Goal: Check status: Check status

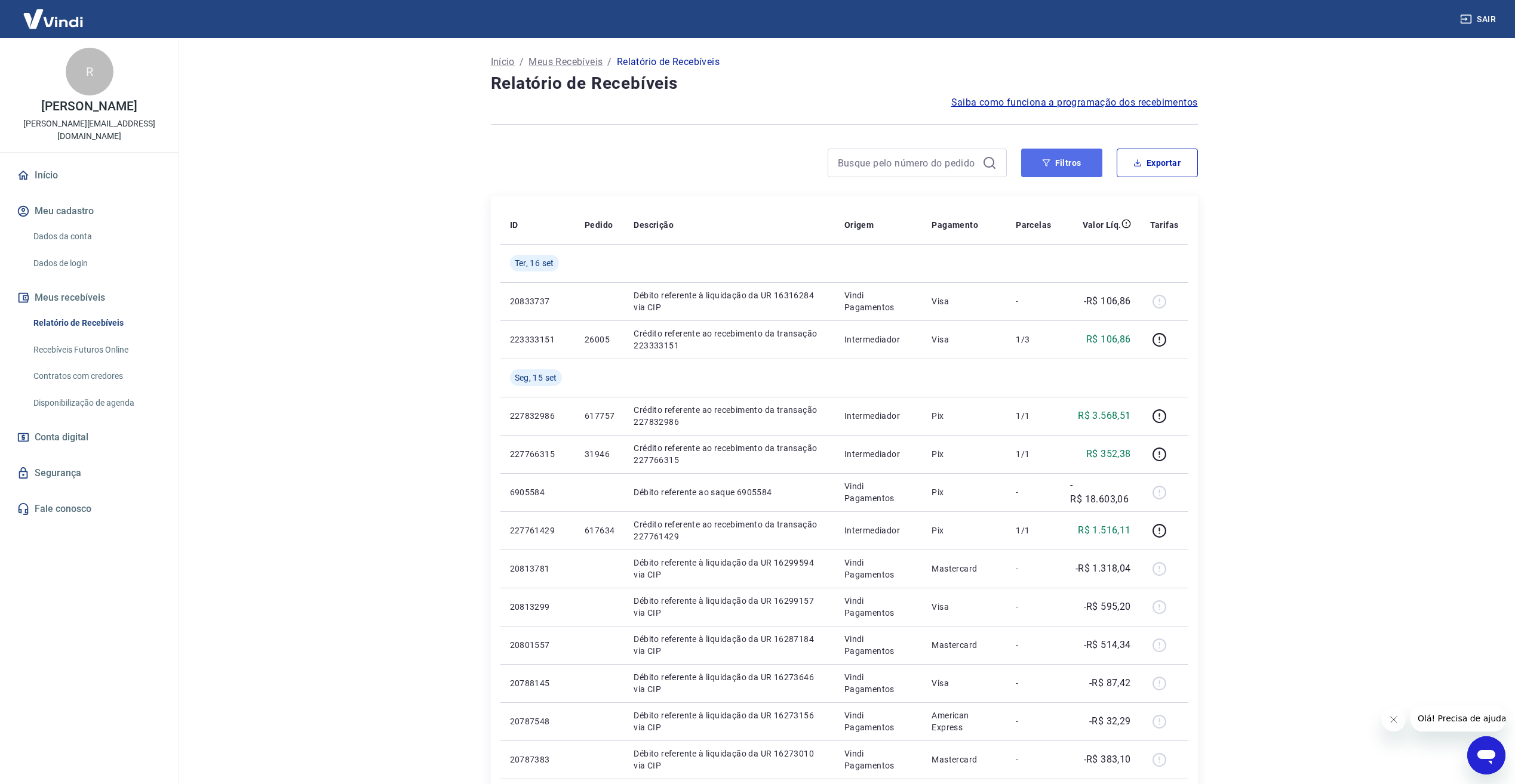
click at [1055, 160] on button "Filtros" at bounding box center [1062, 163] width 81 height 29
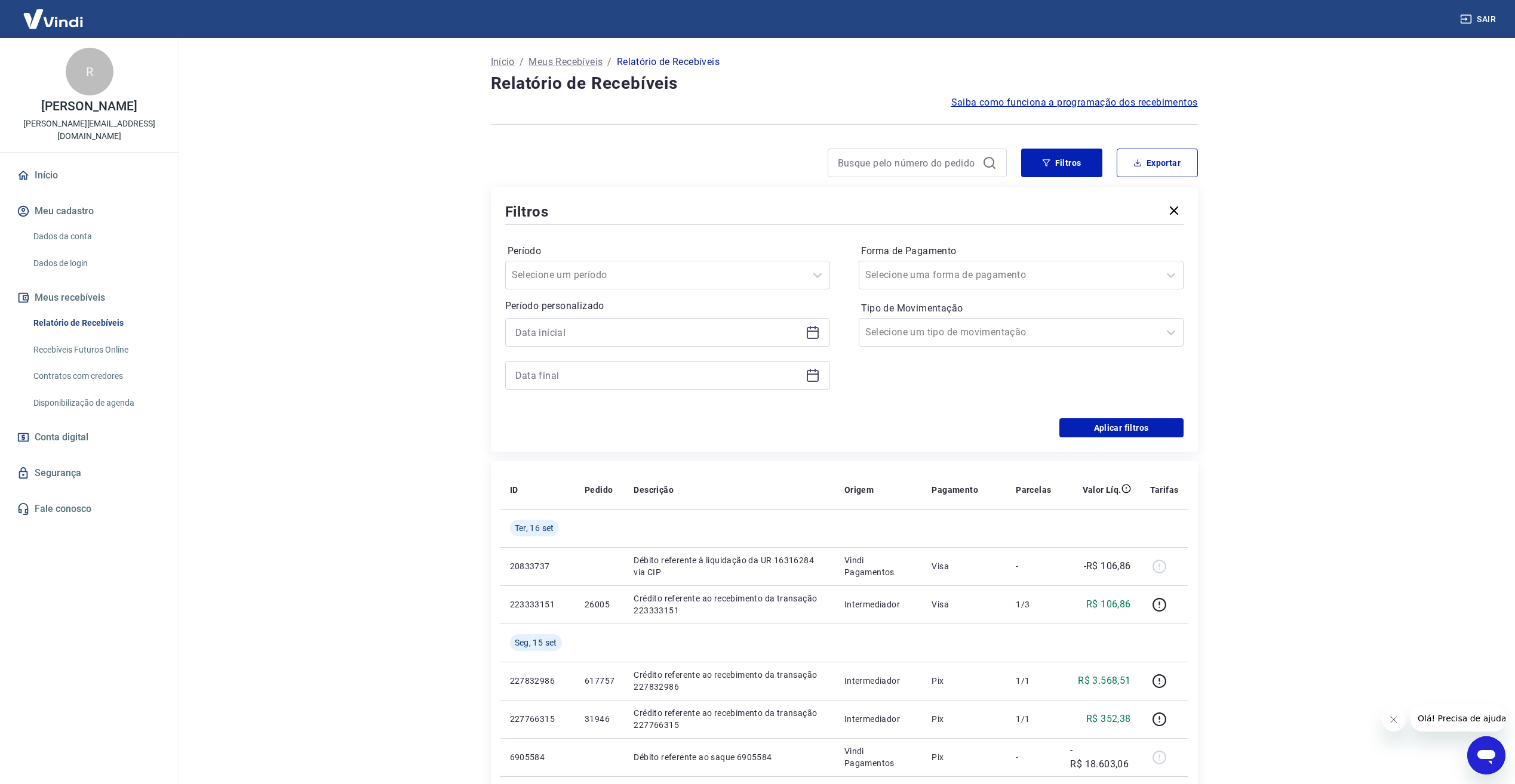
click at [815, 336] on icon at bounding box center [812, 332] width 14 height 14
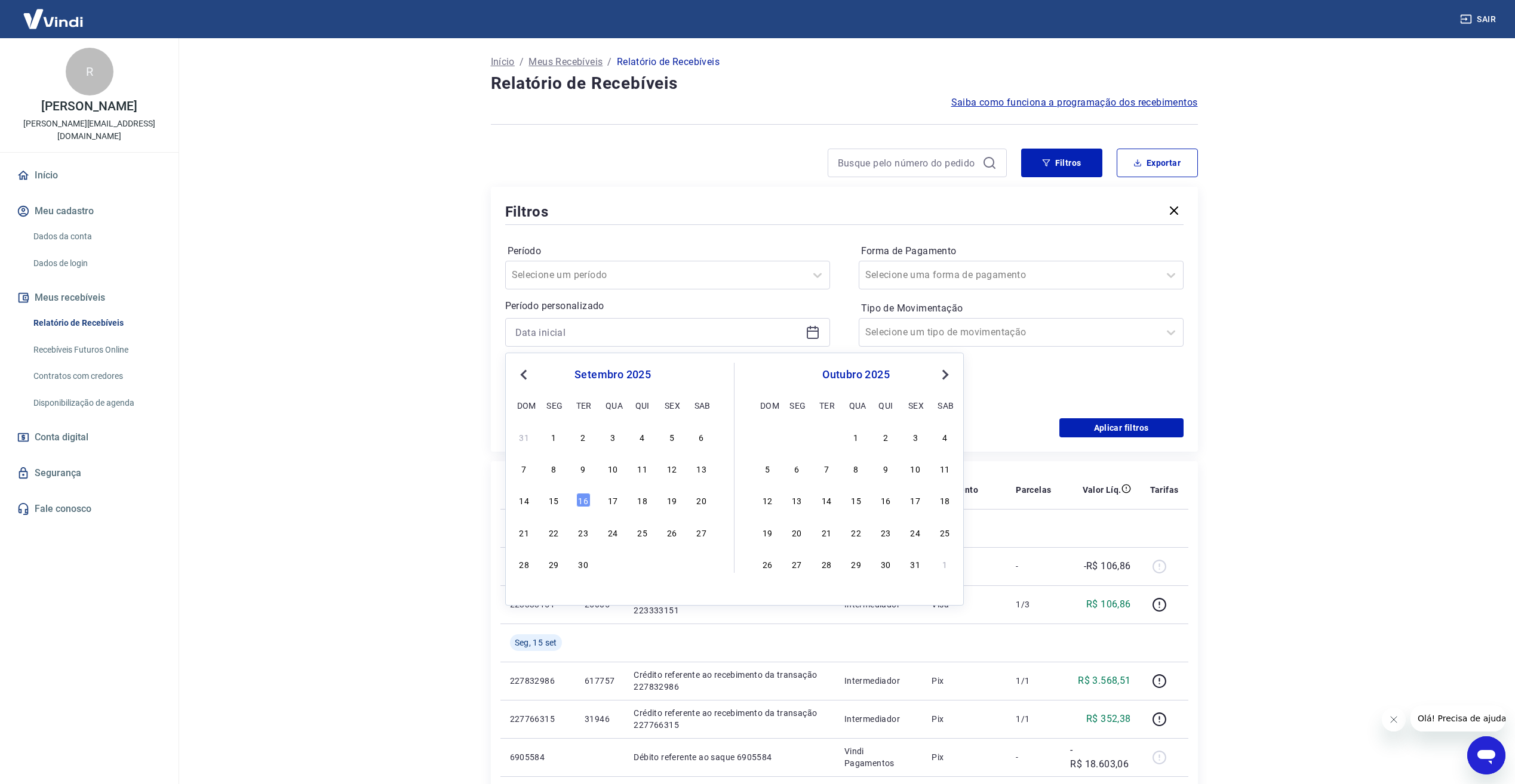
click at [525, 375] on span "Previous Month" at bounding box center [525, 374] width 0 height 14
click at [615, 571] on div "27" at bounding box center [612, 563] width 14 height 14
type input "[DATE]"
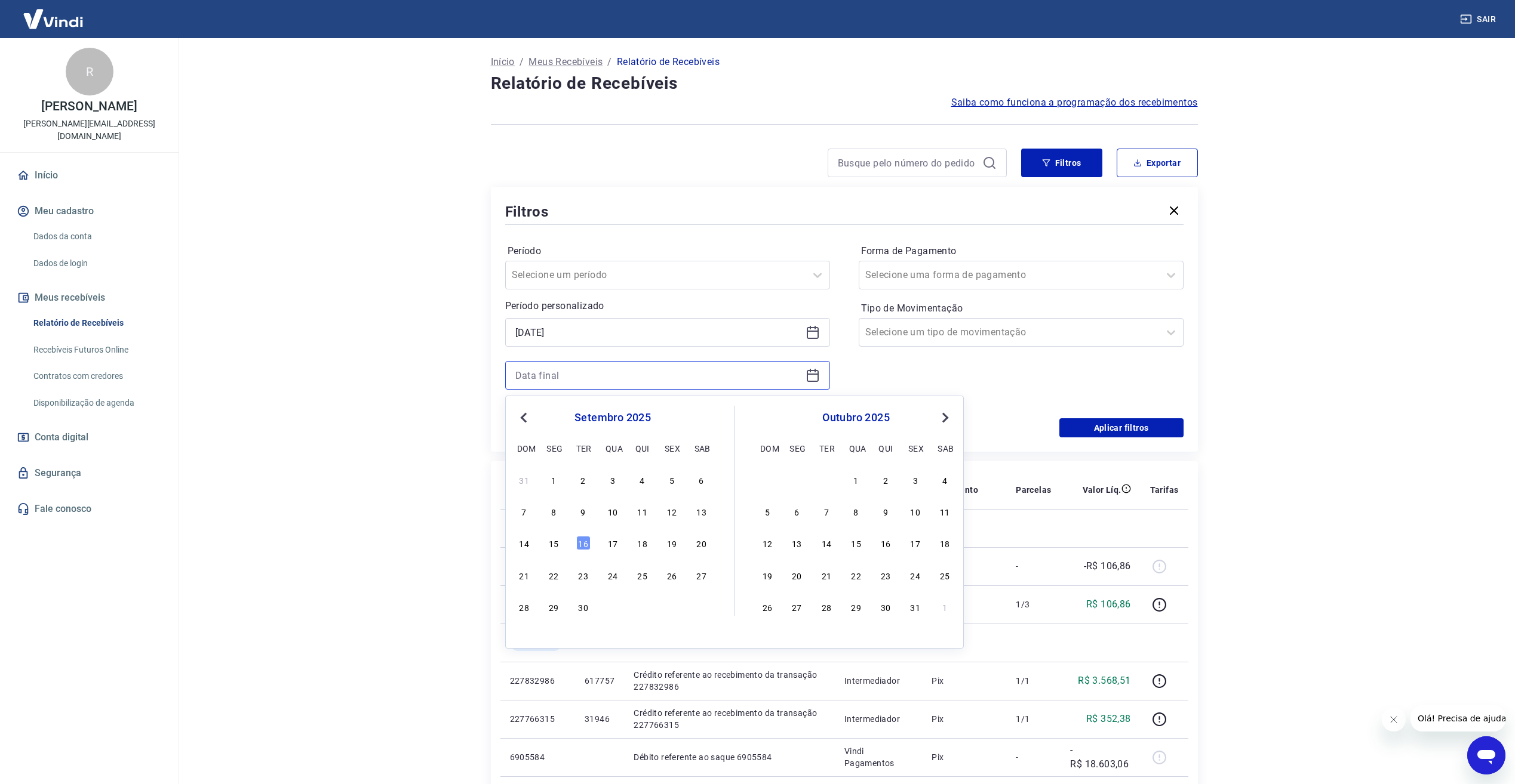
click at [559, 373] on input at bounding box center [658, 376] width 285 height 18
click at [513, 416] on div "Previous Month Next Month [DATE] dom seg ter qua qui sex sab 31 1 2 3 4 5 6 7 8…" at bounding box center [734, 522] width 459 height 253
click at [519, 415] on button "Previous Month" at bounding box center [523, 417] width 14 height 14
click at [615, 612] on div "27" at bounding box center [612, 606] width 14 height 14
type input "[DATE]"
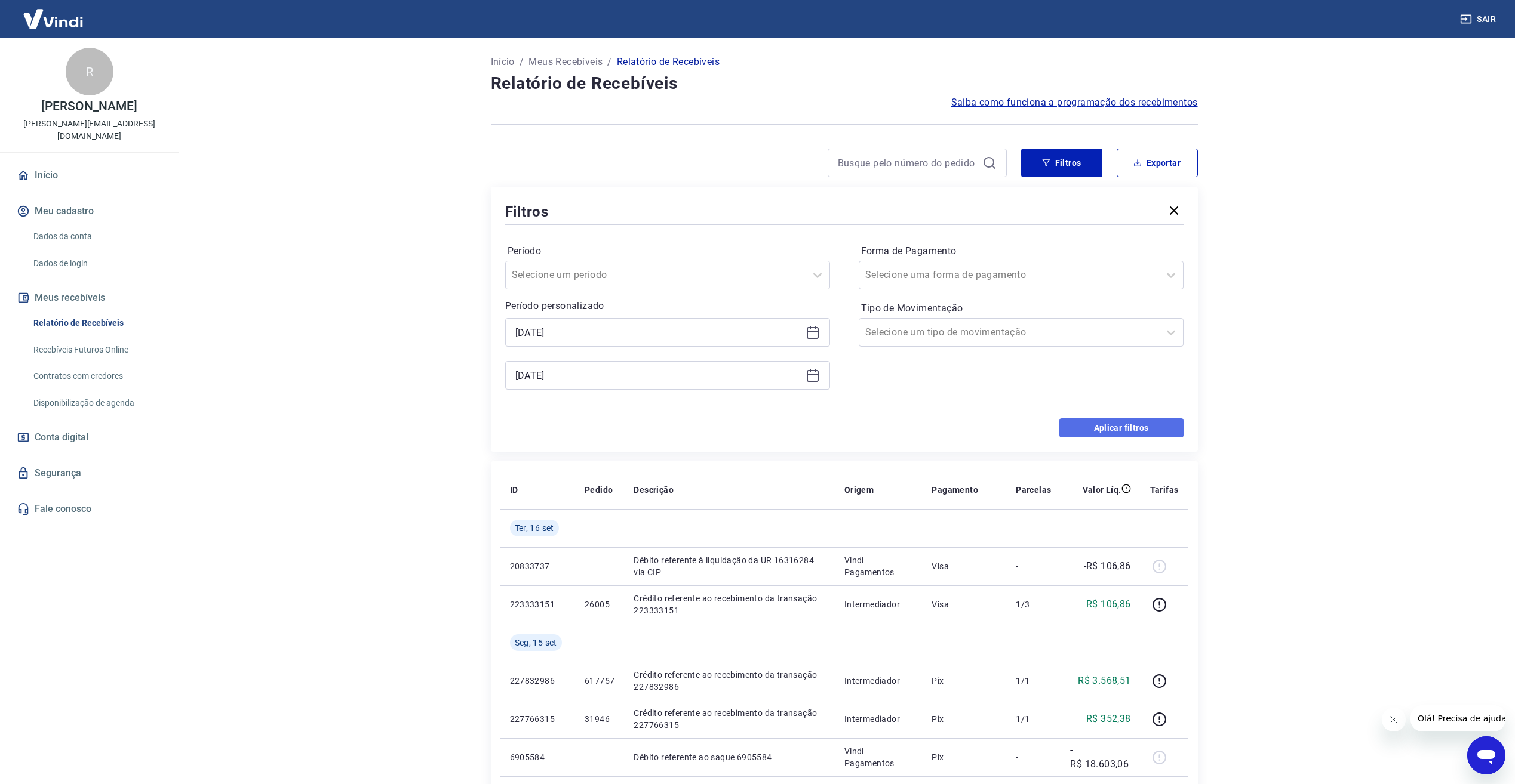
click at [1105, 430] on button "Aplicar filtros" at bounding box center [1122, 428] width 124 height 19
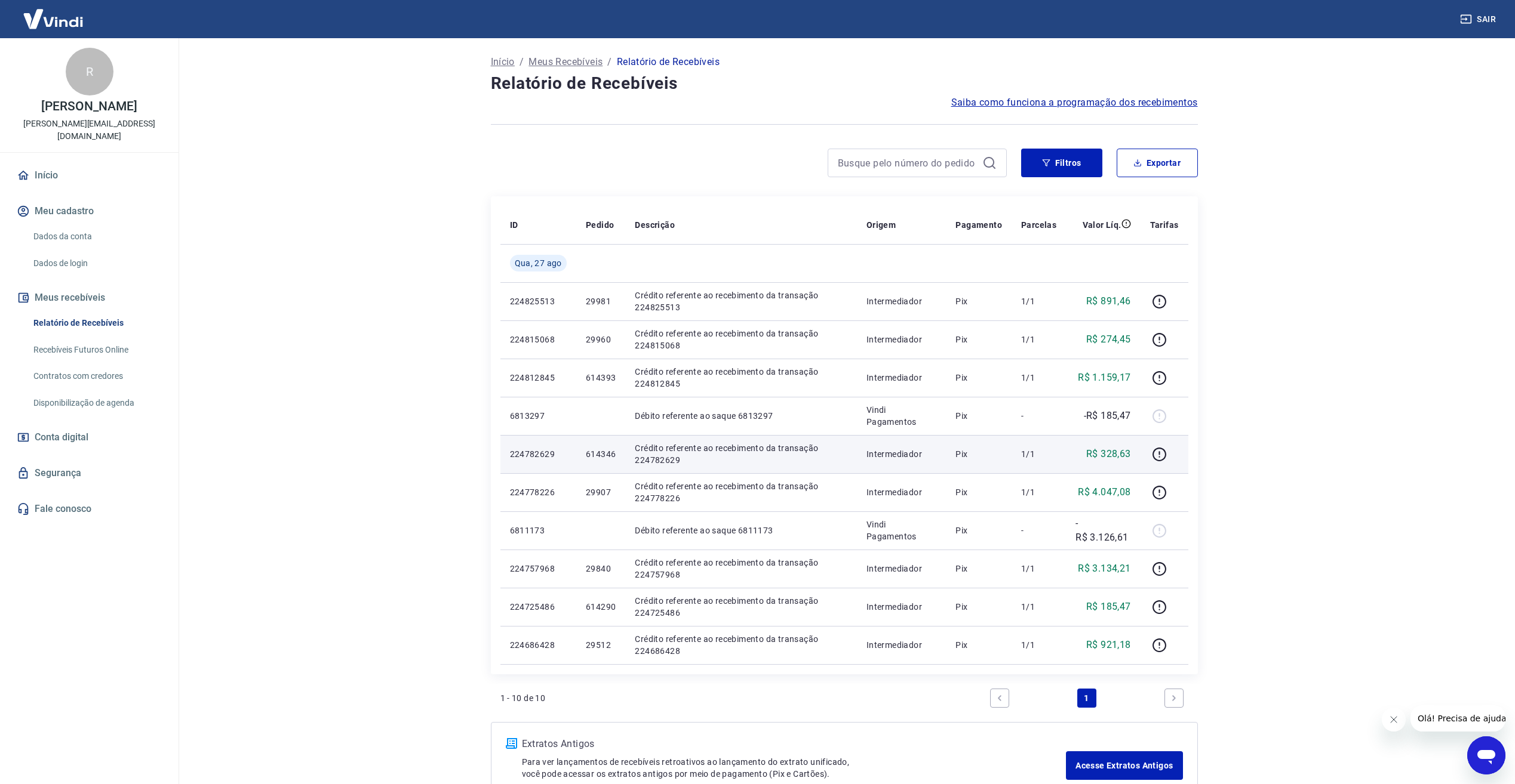
click at [1104, 457] on p "R$ 328,63" at bounding box center [1108, 454] width 45 height 14
click at [783, 455] on p "Crédito referente ao recebimento da transação 224782629" at bounding box center [741, 454] width 212 height 24
click at [662, 459] on p "Crédito referente ao recebimento da transação 224782629" at bounding box center [741, 454] width 212 height 24
click at [1162, 454] on icon "button" at bounding box center [1160, 454] width 15 height 15
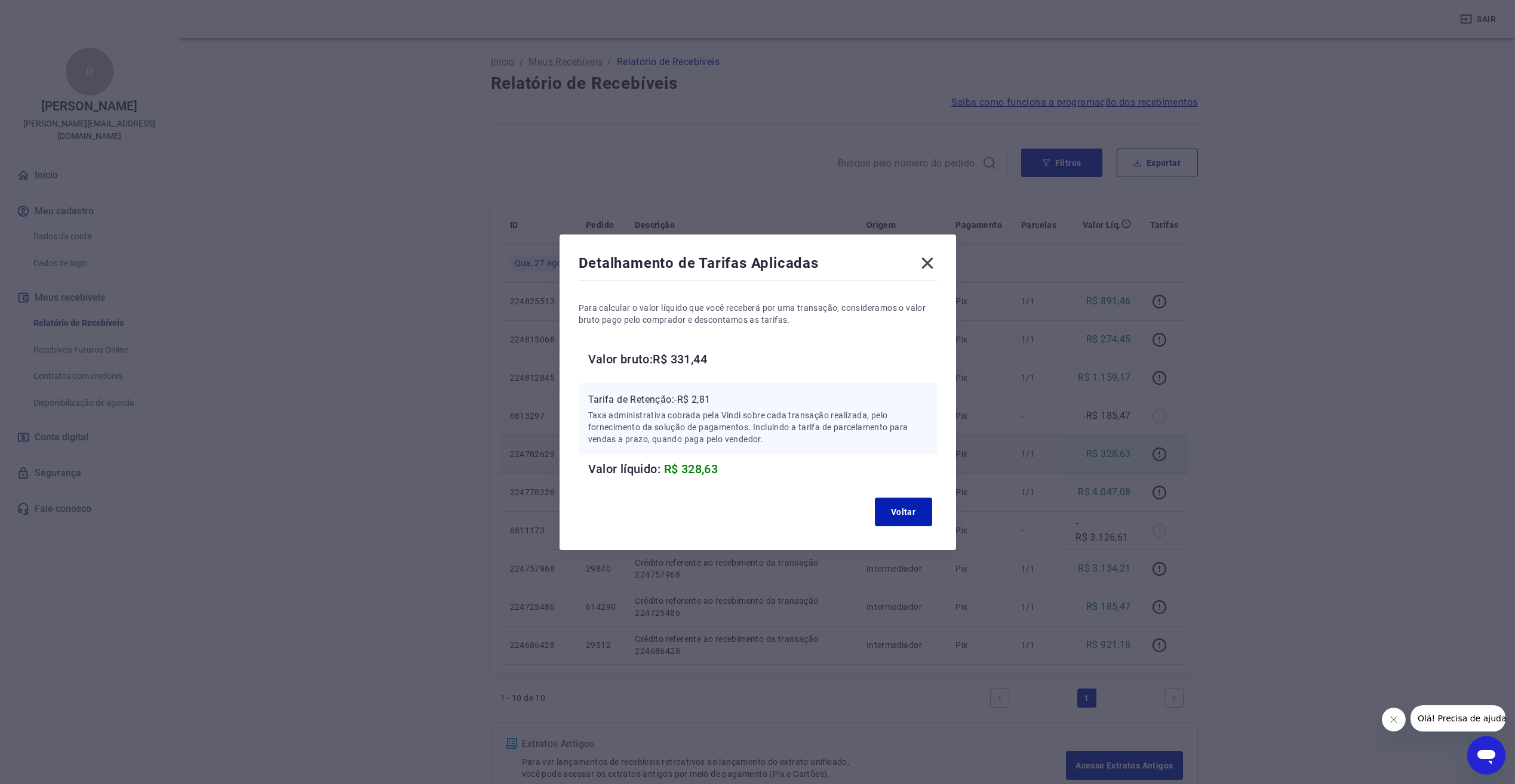
click at [936, 261] on icon at bounding box center [927, 263] width 19 height 19
